Goal: Task Accomplishment & Management: Manage account settings

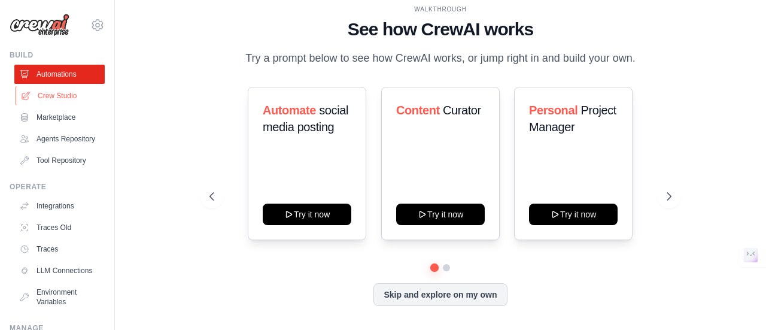
click at [73, 96] on link "Crew Studio" at bounding box center [61, 95] width 90 height 19
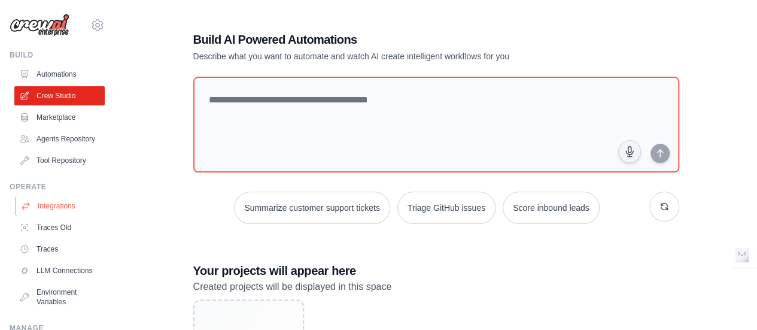
click at [66, 209] on link "Integrations" at bounding box center [61, 205] width 90 height 19
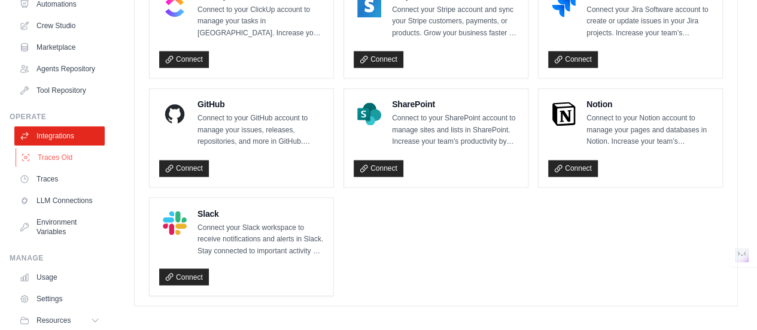
scroll to position [71, 0]
click at [53, 205] on link "LLM Connections" at bounding box center [61, 199] width 90 height 19
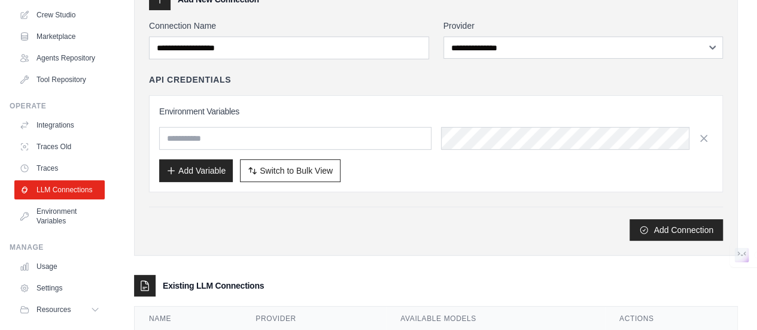
scroll to position [130, 0]
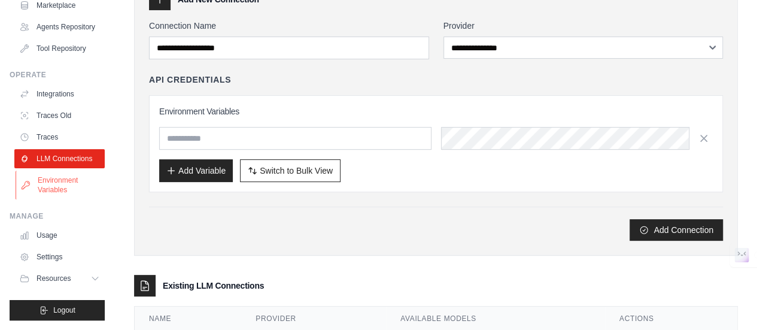
click at [60, 195] on link "Environment Variables" at bounding box center [61, 185] width 90 height 29
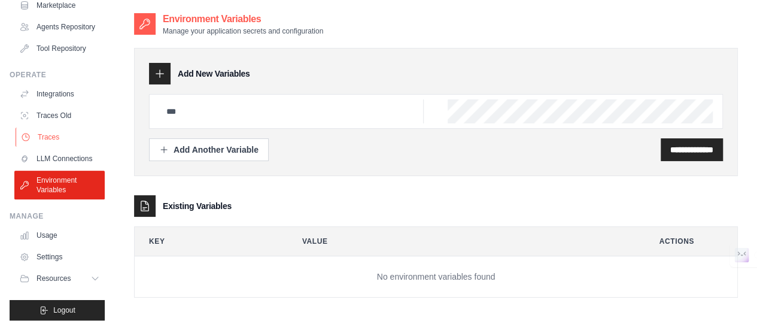
scroll to position [130, 0]
click at [57, 254] on link "Settings" at bounding box center [61, 256] width 90 height 19
click at [54, 259] on link "Settings" at bounding box center [61, 256] width 90 height 19
click at [45, 257] on link "Settings" at bounding box center [61, 256] width 90 height 19
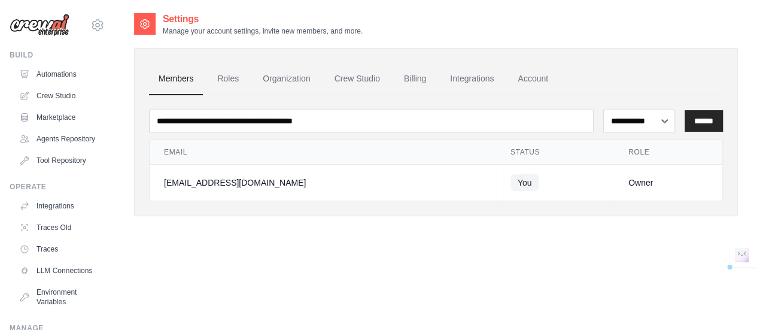
drag, startPoint x: 104, startPoint y: 193, endPoint x: 99, endPoint y: 220, distance: 27.4
click at [99, 220] on div "[EMAIL_ADDRESS][DOMAIN_NAME] Settings Build Automations" at bounding box center [57, 165] width 115 height 330
click at [142, 246] on div "**********" at bounding box center [436, 177] width 604 height 330
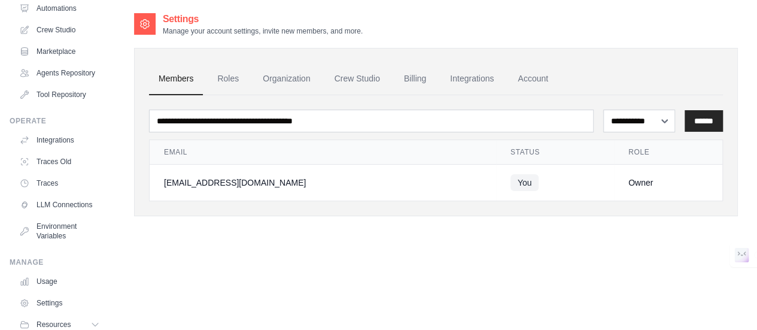
scroll to position [130, 0]
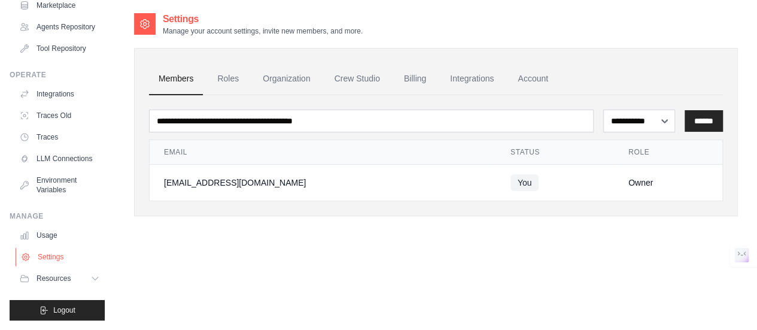
click at [66, 256] on link "Settings" at bounding box center [61, 256] width 90 height 19
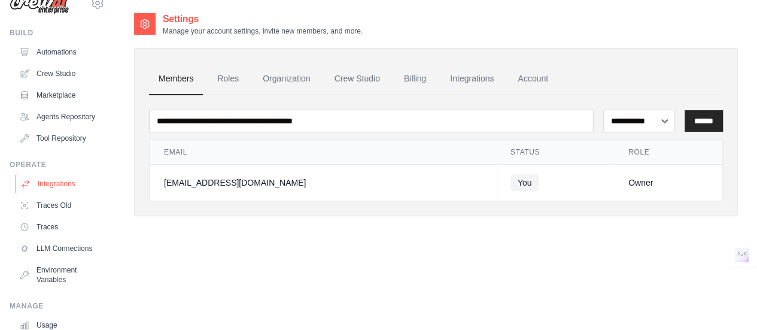
scroll to position [22, 0]
click at [451, 71] on link "Integrations" at bounding box center [471, 79] width 63 height 32
click at [474, 81] on link "Integrations" at bounding box center [471, 79] width 63 height 32
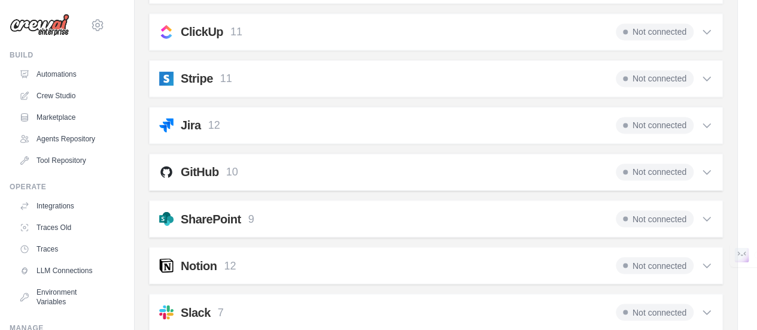
scroll to position [1023, 0]
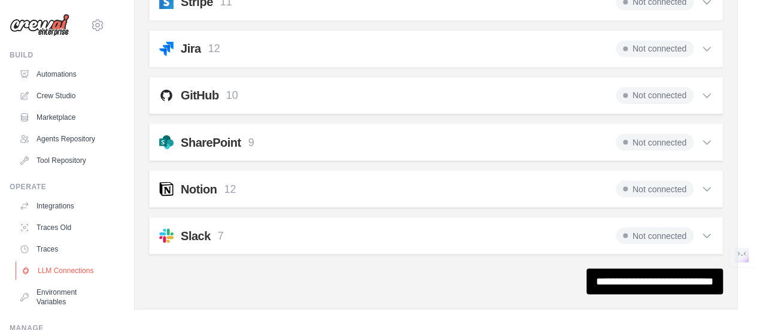
click at [60, 280] on link "LLM Connections" at bounding box center [61, 270] width 90 height 19
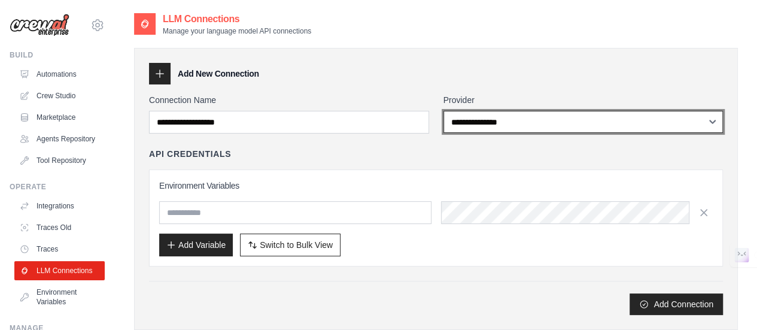
click at [470, 116] on select "**********" at bounding box center [583, 122] width 280 height 22
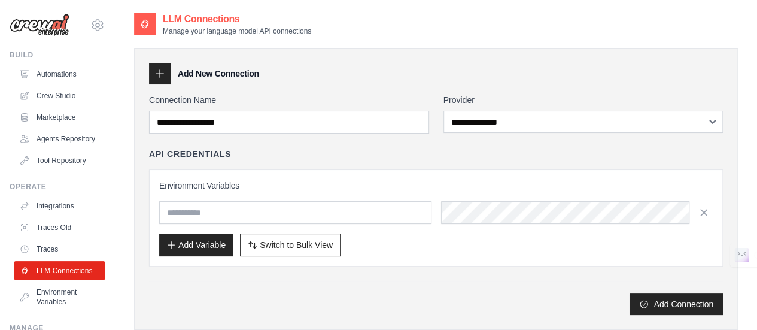
click at [433, 99] on div "**********" at bounding box center [436, 113] width 574 height 39
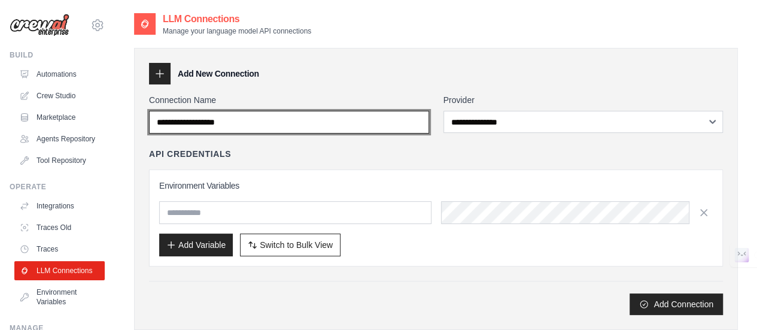
click at [327, 127] on input "Connection Name" at bounding box center [289, 122] width 280 height 23
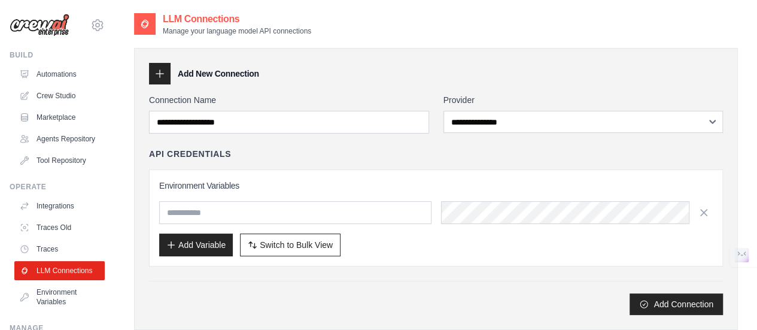
click at [338, 153] on div "API Credentials" at bounding box center [436, 154] width 574 height 12
